Goal: Task Accomplishment & Management: Use online tool/utility

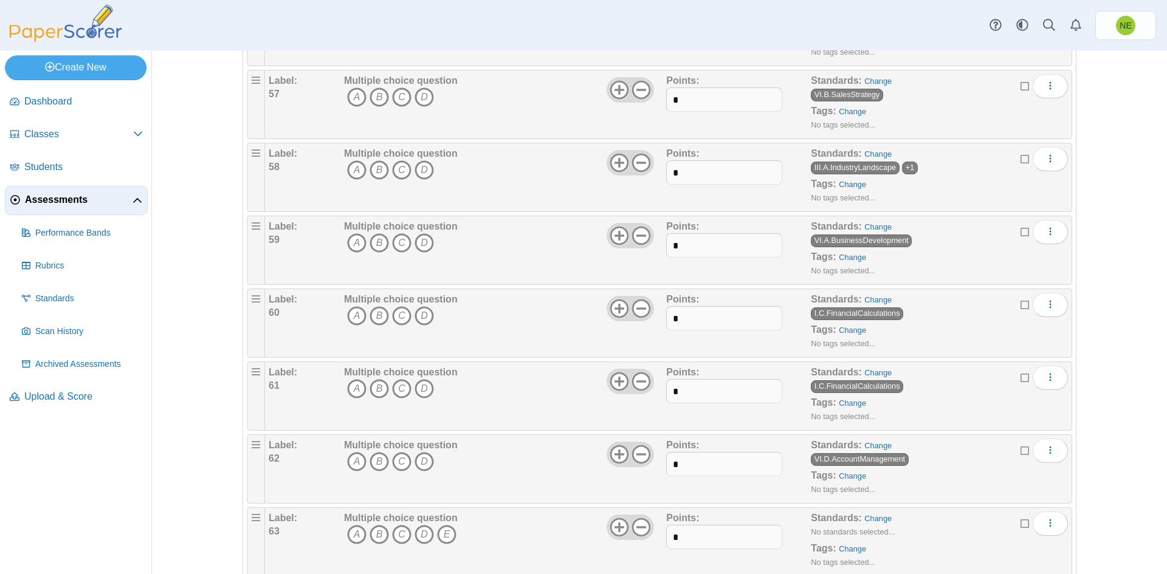
scroll to position [4126, 0]
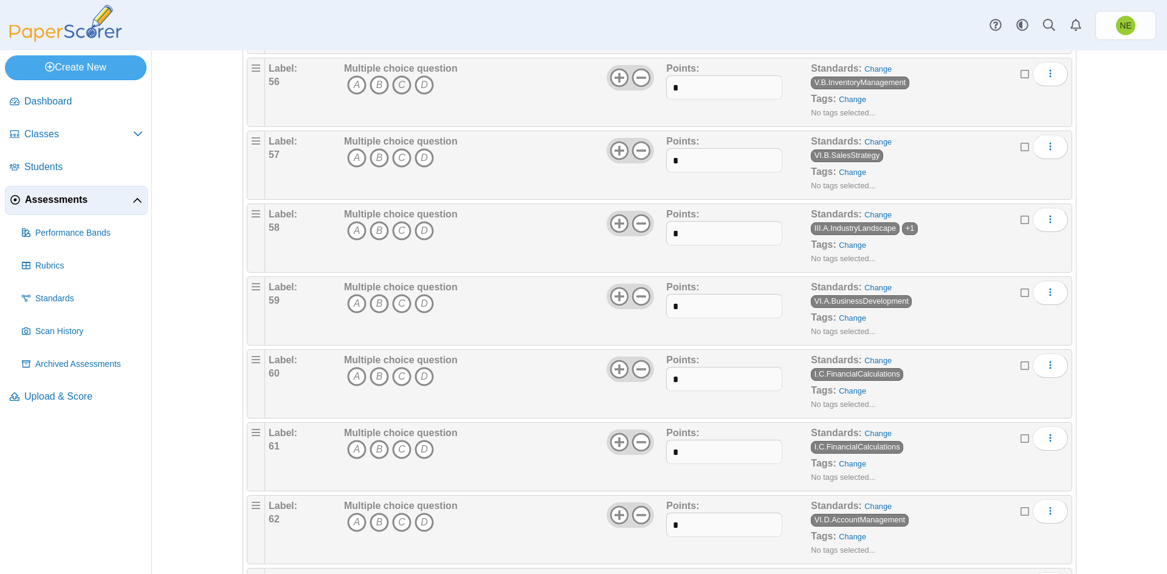
click at [397, 83] on icon "C" at bounding box center [401, 84] width 19 height 19
click at [371, 161] on icon "B" at bounding box center [378, 157] width 19 height 19
click at [425, 229] on icon "D" at bounding box center [423, 230] width 19 height 19
click at [351, 307] on icon "A" at bounding box center [356, 303] width 19 height 19
click at [394, 376] on icon "C" at bounding box center [401, 376] width 19 height 19
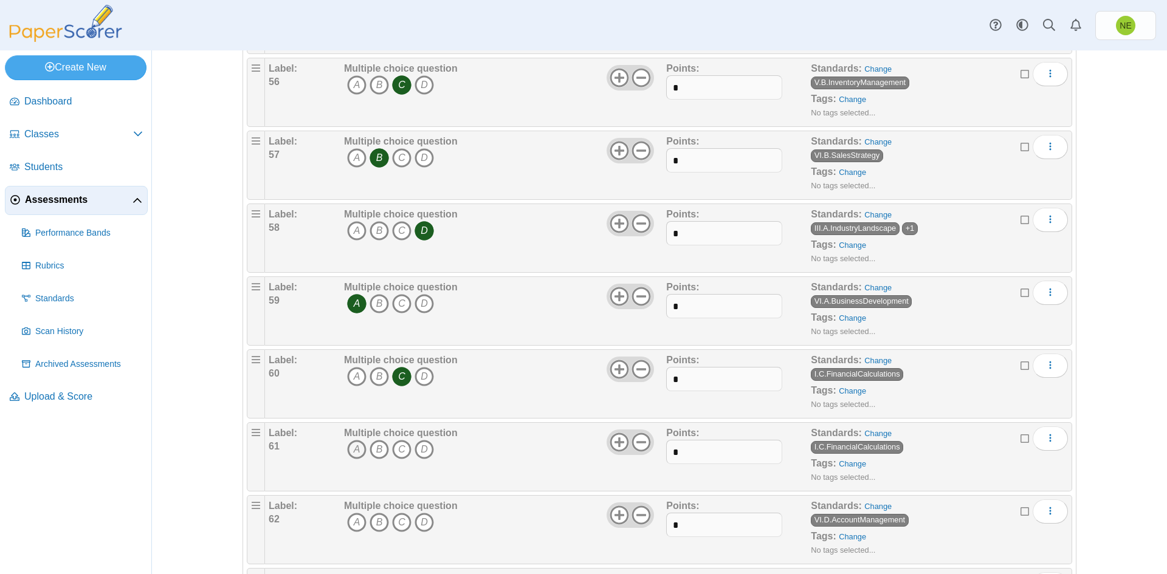
click at [354, 448] on icon "A" at bounding box center [356, 449] width 19 height 19
click at [351, 523] on icon "A" at bounding box center [356, 522] width 19 height 19
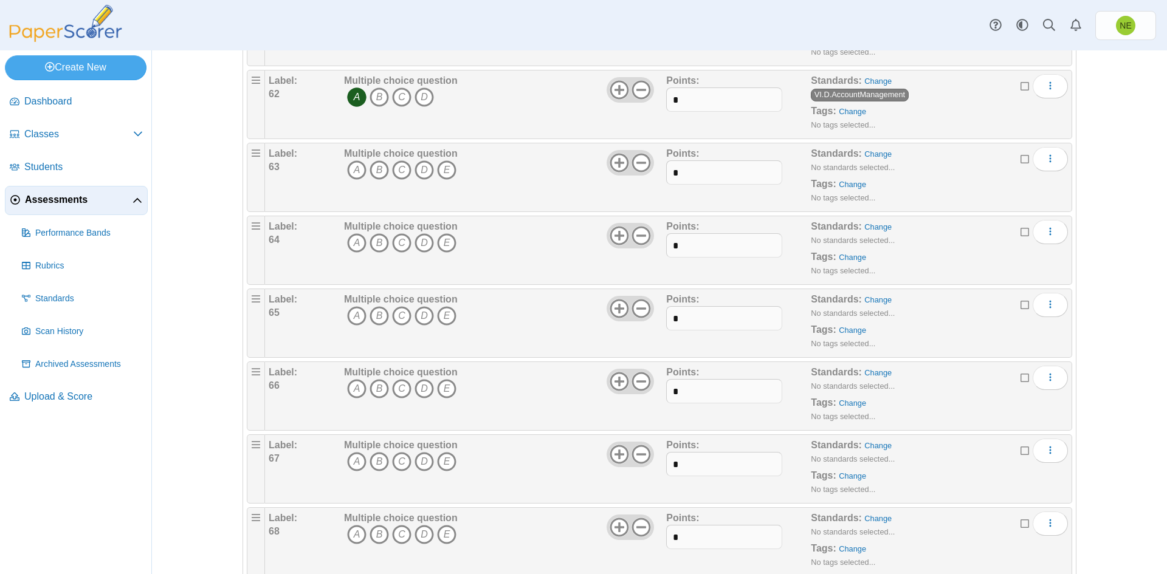
scroll to position [4613, 0]
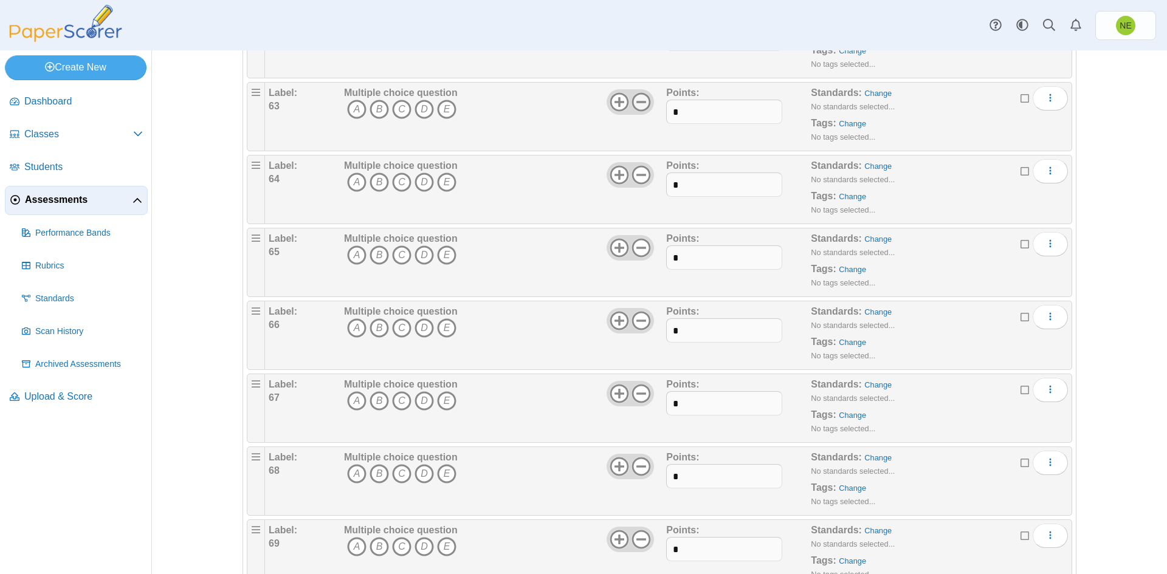
click at [640, 100] on icon at bounding box center [640, 101] width 19 height 19
click at [634, 174] on use at bounding box center [641, 175] width 19 height 19
click at [634, 251] on icon at bounding box center [640, 247] width 19 height 19
click at [634, 322] on icon at bounding box center [640, 320] width 19 height 19
click at [638, 398] on icon at bounding box center [640, 393] width 19 height 19
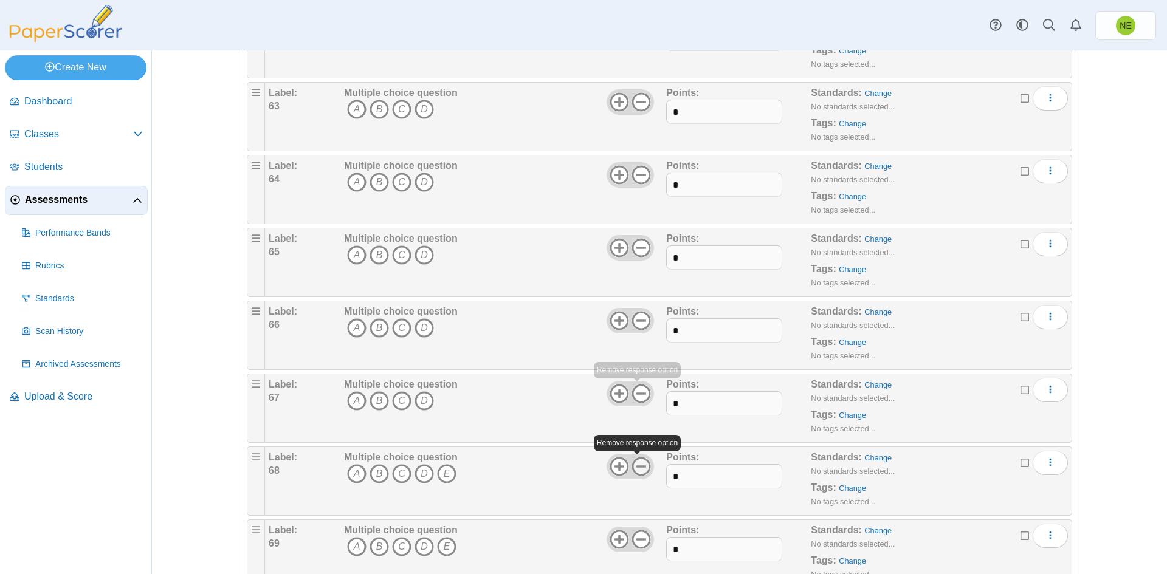
click at [635, 468] on icon at bounding box center [640, 466] width 19 height 19
click at [635, 538] on icon at bounding box center [640, 539] width 19 height 19
click at [694, 407] on input "*" at bounding box center [723, 403] width 115 height 24
type input "*"
click at [578, 402] on div "Multiple choice question A B C D" at bounding box center [503, 408] width 325 height 61
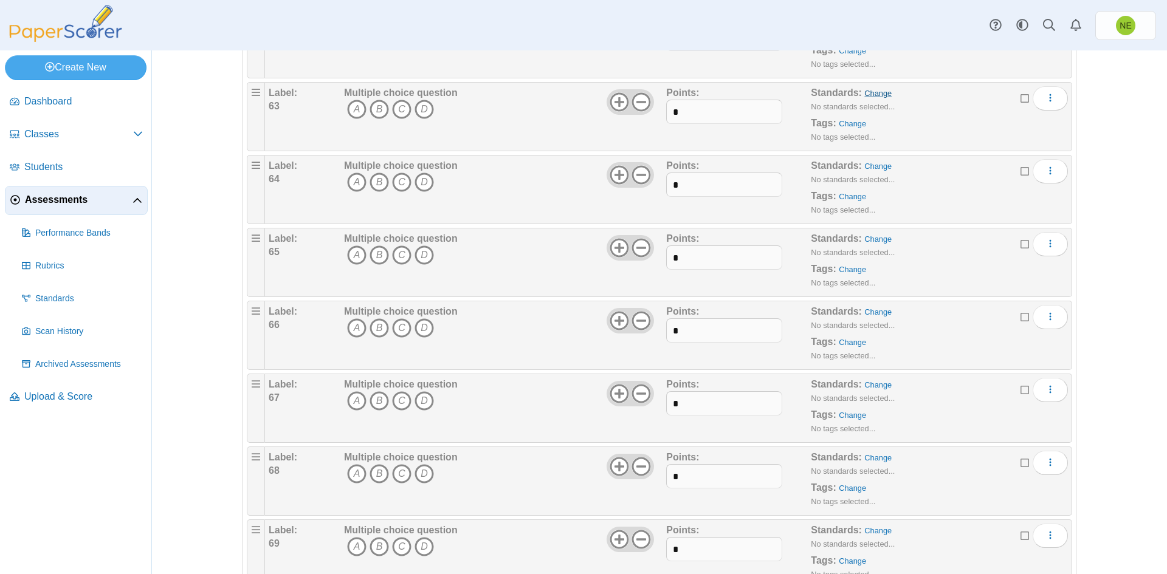
click at [871, 94] on link "Change" at bounding box center [877, 93] width 27 height 9
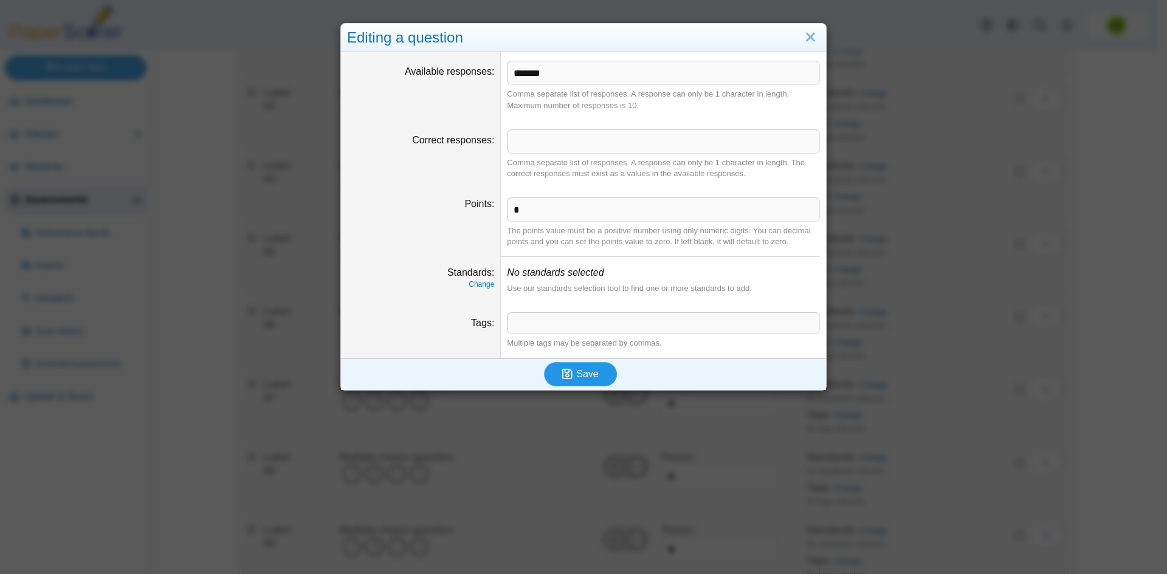
click at [568, 378] on icon "submit" at bounding box center [567, 374] width 10 height 12
